Goal: Navigation & Orientation: Find specific page/section

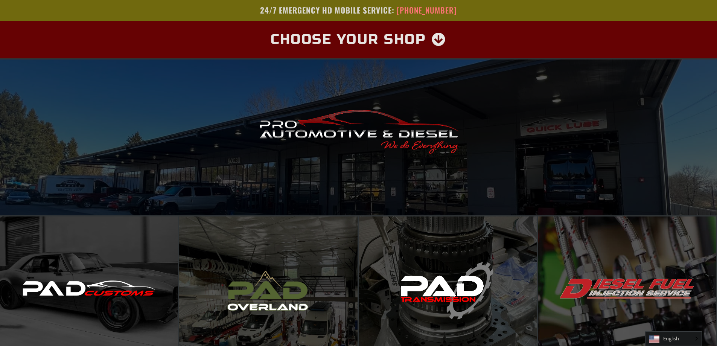
scroll to position [38, 0]
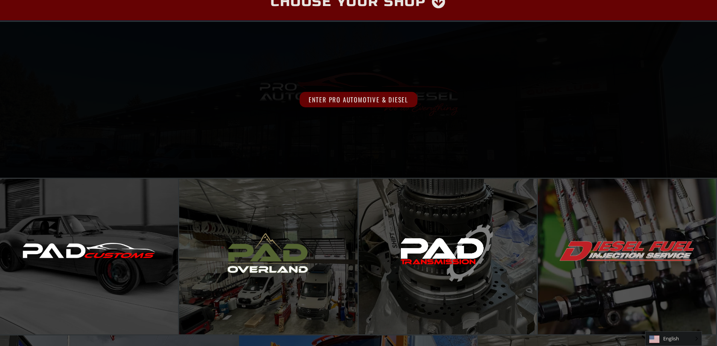
click at [357, 103] on span "Enter Pro Automotive & Diesel" at bounding box center [358, 99] width 118 height 15
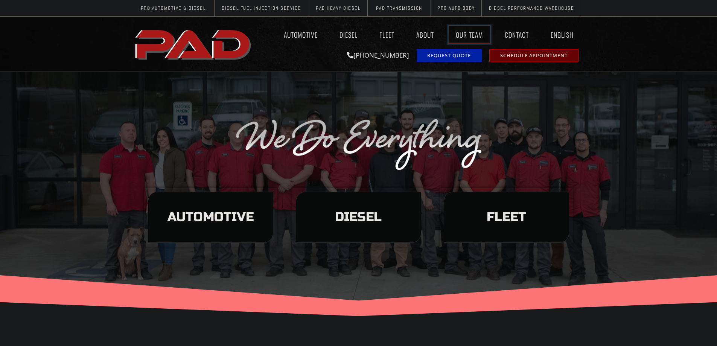
click at [463, 33] on link "Our Team" at bounding box center [468, 34] width 41 height 17
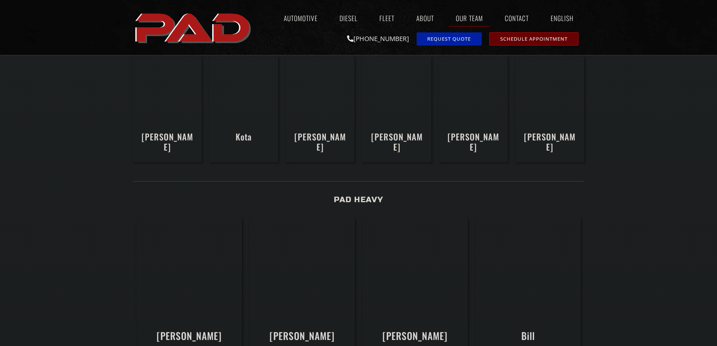
scroll to position [940, 0]
